Goal: Information Seeking & Learning: Learn about a topic

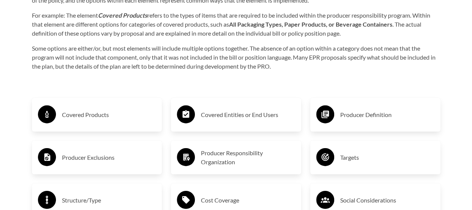
scroll to position [1149, 0]
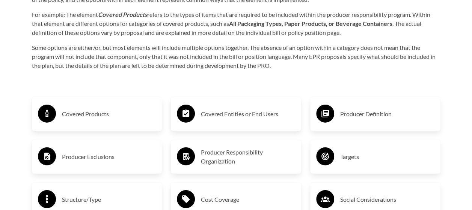
click at [366, 117] on h3 "Producer Definition" at bounding box center [387, 114] width 94 height 12
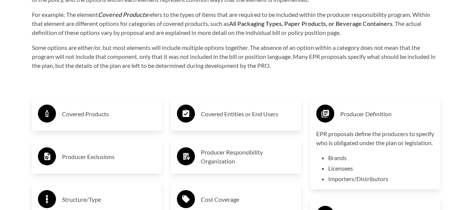
click at [366, 117] on h3 "Producer Definition" at bounding box center [387, 114] width 94 height 12
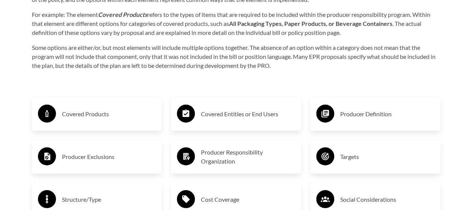
click at [366, 117] on h3 "Producer Definition" at bounding box center [387, 114] width 94 height 12
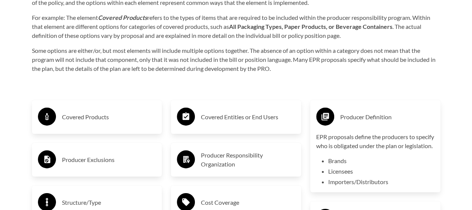
scroll to position [1146, 0]
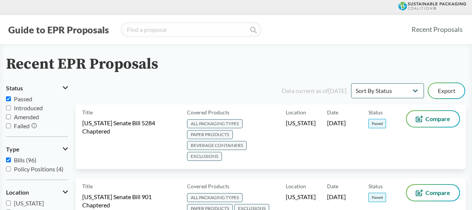
select select "Sort By Status"
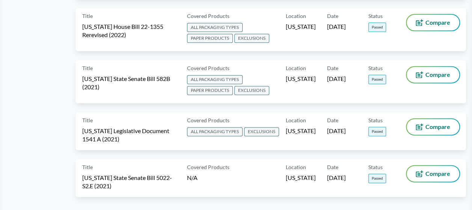
scroll to position [488, 0]
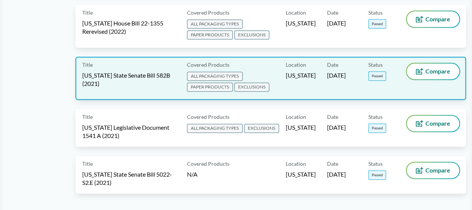
click at [143, 80] on span "[US_STATE] State Senate Bill 582B (2021)" at bounding box center [130, 79] width 96 height 17
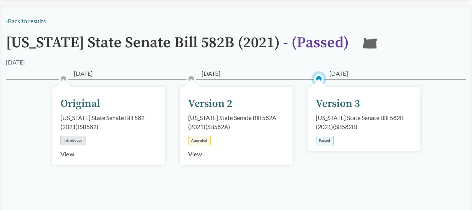
scroll to position [41, 0]
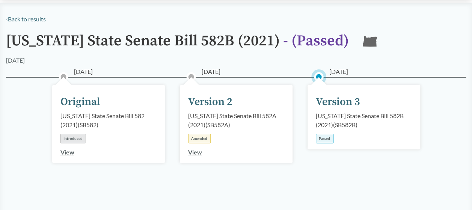
click at [340, 118] on div "[US_STATE] State Senate Bill 582B (2021) ( SB582B )" at bounding box center [364, 121] width 96 height 18
drag, startPoint x: 340, startPoint y: 118, endPoint x: 334, endPoint y: 99, distance: 19.6
click at [334, 99] on div "Version 3" at bounding box center [338, 102] width 44 height 16
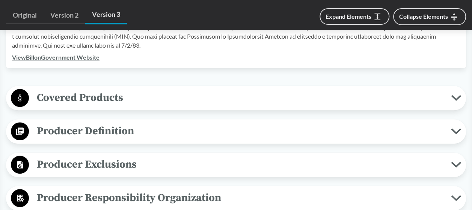
scroll to position [296, 0]
click at [457, 127] on button "Producer Definition" at bounding box center [236, 131] width 455 height 19
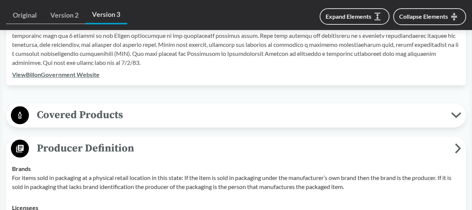
scroll to position [273, 0]
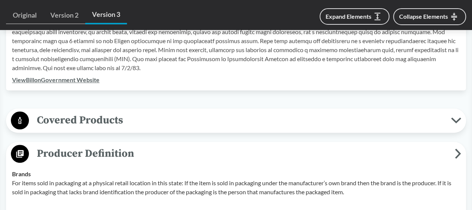
click at [455, 123] on icon at bounding box center [456, 121] width 10 height 6
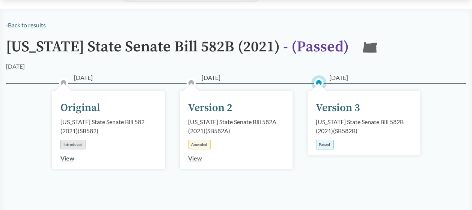
scroll to position [0, 0]
